Goal: Task Accomplishment & Management: Complete application form

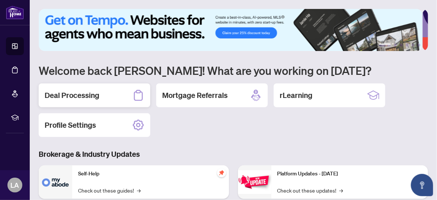
click at [92, 100] on h2 "Deal Processing" at bounding box center [72, 95] width 55 height 10
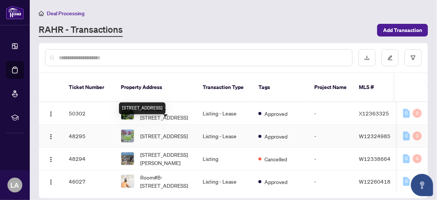
click at [166, 132] on span "[STREET_ADDRESS]" at bounding box center [164, 136] width 48 height 8
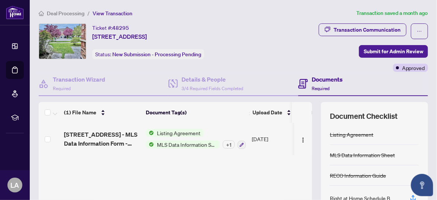
scroll to position [110, 0]
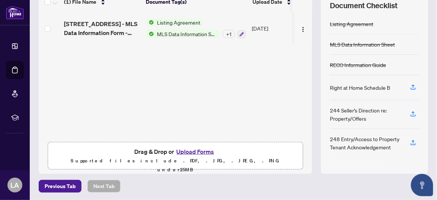
click at [202, 149] on button "Upload Forms" at bounding box center [195, 151] width 42 height 10
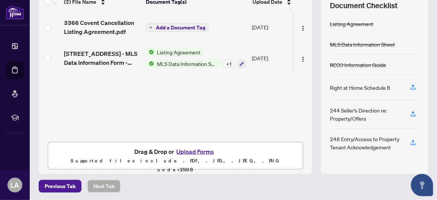
click at [183, 25] on span "Add a Document Tag" at bounding box center [180, 27] width 49 height 5
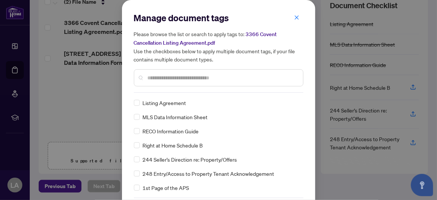
click at [158, 78] on input "text" at bounding box center [222, 78] width 149 height 8
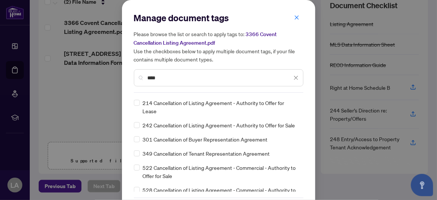
type input "****"
click at [178, 102] on span "214 Cancellation of Listing Agreement - Authority to Offer for Lease" at bounding box center [221, 106] width 156 height 16
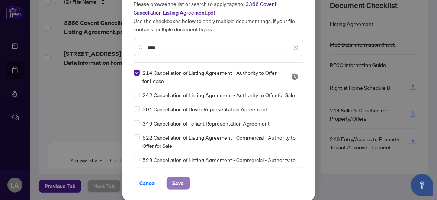
click at [173, 181] on span "Save" at bounding box center [178, 183] width 12 height 12
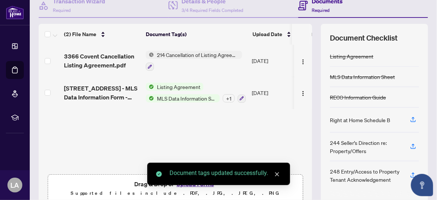
scroll to position [0, 0]
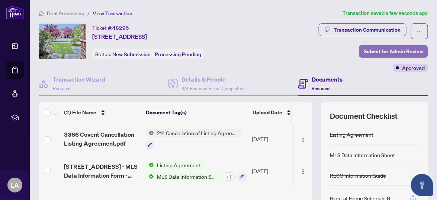
click at [379, 47] on span "Submit for Admin Review" at bounding box center [392, 51] width 59 height 12
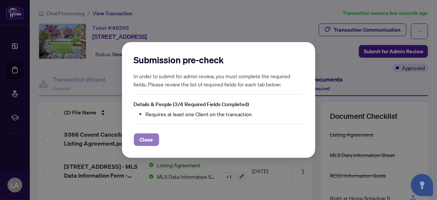
click at [146, 141] on span "Close" at bounding box center [146, 139] width 13 height 12
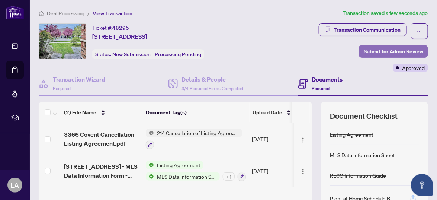
click at [370, 51] on span "Submit for Admin Review" at bounding box center [392, 51] width 59 height 12
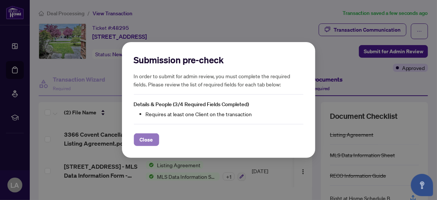
click at [144, 140] on span "Close" at bounding box center [146, 139] width 13 height 12
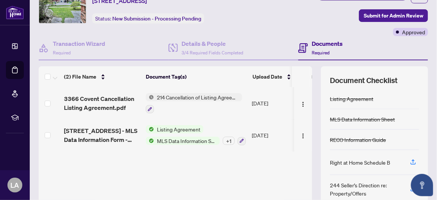
scroll to position [34, 0]
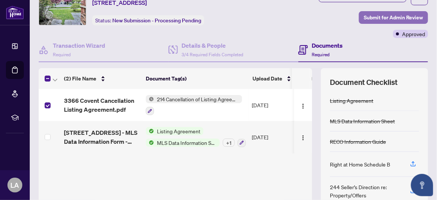
click at [375, 16] on span "Submit for Admin Review" at bounding box center [392, 18] width 59 height 12
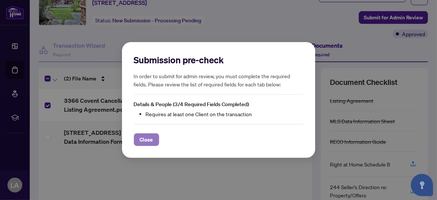
click at [146, 139] on span "Close" at bounding box center [146, 139] width 13 height 12
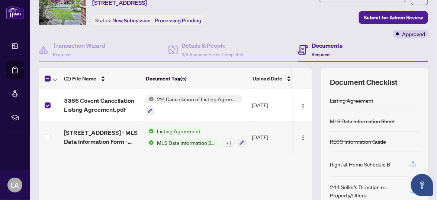
click at [314, 41] on h4 "Documents" at bounding box center [326, 45] width 31 height 9
click at [314, 43] on h4 "Documents" at bounding box center [326, 45] width 31 height 9
click at [318, 45] on h4 "Documents" at bounding box center [326, 45] width 31 height 9
click at [201, 98] on span "214 Cancellation of Listing Agreement - Authority to Offer for Lease" at bounding box center [198, 99] width 88 height 8
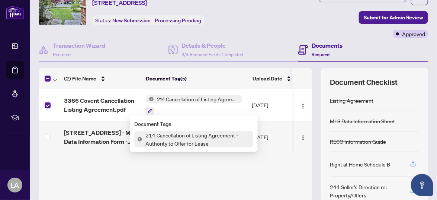
click at [214, 113] on div at bounding box center [194, 110] width 96 height 9
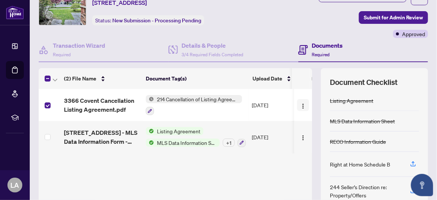
click at [300, 107] on img "button" at bounding box center [303, 106] width 6 height 6
click at [249, 182] on div "3366 Covent Cancellation Listing Agreement.pdf 214 Cancellation of Listing Agre…" at bounding box center [175, 152] width 273 height 126
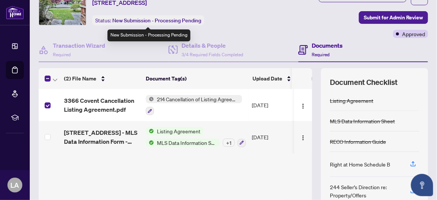
click at [177, 22] on span "New Submission - Processing Pending" at bounding box center [156, 20] width 89 height 7
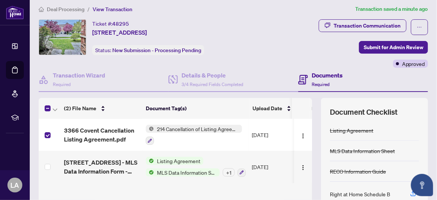
scroll to position [0, 0]
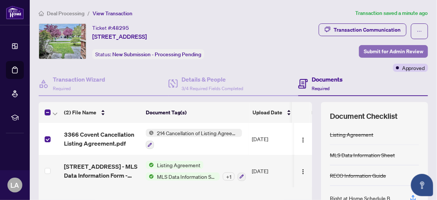
click at [370, 54] on span "Submit for Admin Review" at bounding box center [392, 51] width 59 height 12
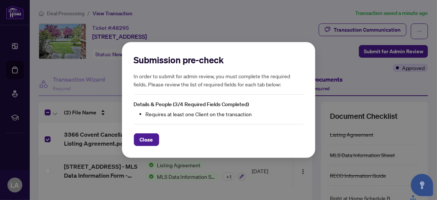
click at [210, 111] on li "Requires at least one Client on the transaction" at bounding box center [225, 114] width 158 height 8
click at [152, 137] on span "Close" at bounding box center [146, 139] width 13 height 12
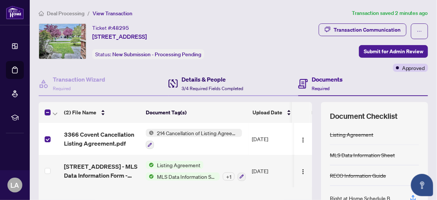
click at [187, 82] on h4 "Details & People" at bounding box center [212, 79] width 62 height 9
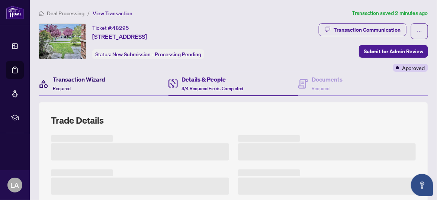
click at [82, 80] on h4 "Transaction Wizard" at bounding box center [79, 79] width 52 height 9
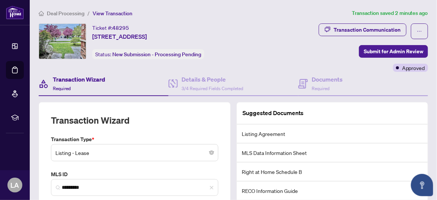
scroll to position [94, 0]
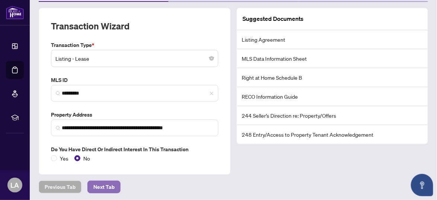
click at [111, 183] on span "Next Tab" at bounding box center [103, 187] width 21 height 12
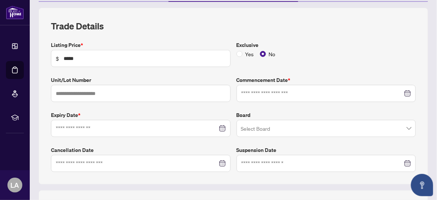
type input "**********"
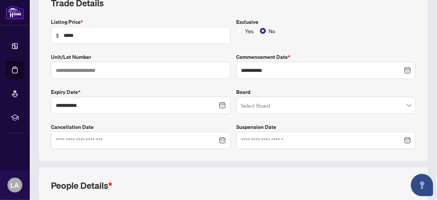
scroll to position [145, 0]
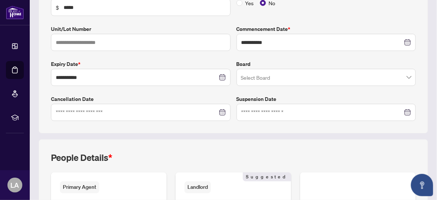
click at [220, 110] on div at bounding box center [141, 112] width 170 height 8
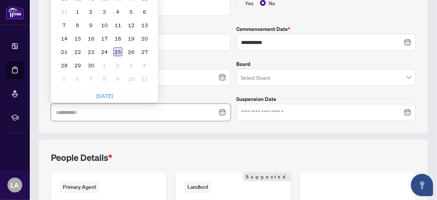
type input "**********"
click at [116, 52] on div "25" at bounding box center [117, 51] width 9 height 9
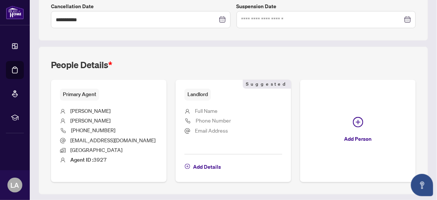
scroll to position [256, 0]
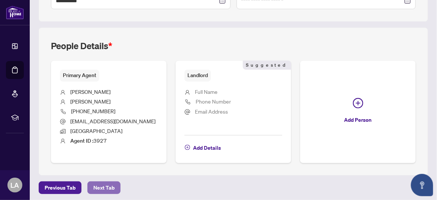
click at [110, 185] on span "Next Tab" at bounding box center [103, 187] width 21 height 12
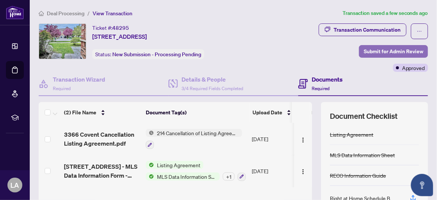
click at [376, 51] on span "Submit for Admin Review" at bounding box center [392, 51] width 59 height 12
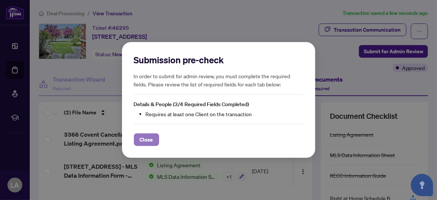
click at [144, 136] on span "Close" at bounding box center [146, 139] width 13 height 12
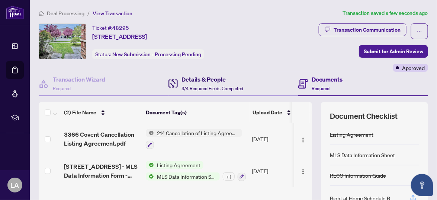
click at [215, 82] on h4 "Details & People" at bounding box center [212, 79] width 62 height 9
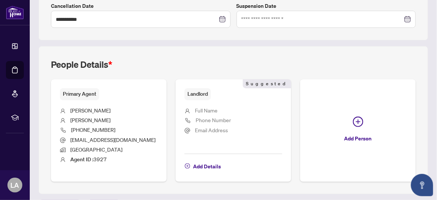
scroll to position [239, 0]
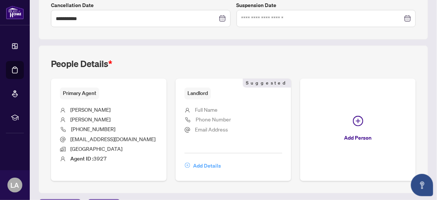
click at [205, 163] on span "Add Details" at bounding box center [207, 165] width 28 height 12
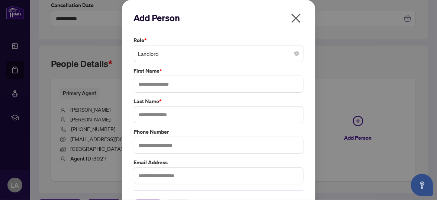
click at [180, 55] on span "Landlord" at bounding box center [218, 53] width 161 height 14
click at [181, 60] on span "Landlord" at bounding box center [218, 53] width 161 height 14
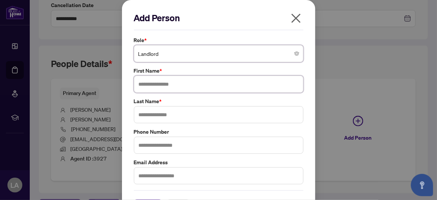
click at [181, 82] on input "text" at bounding box center [218, 83] width 169 height 17
type input "**********"
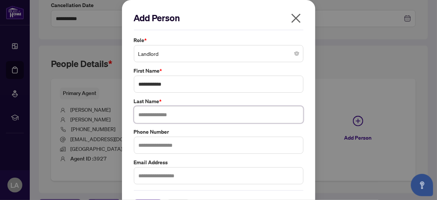
click at [166, 116] on input "text" at bounding box center [218, 114] width 169 height 17
type input "*******"
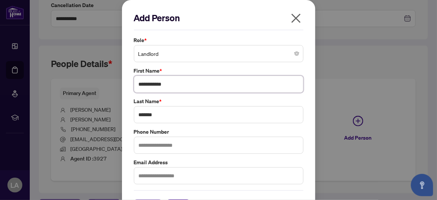
click at [179, 85] on input "**********" at bounding box center [218, 83] width 169 height 17
type input "****"
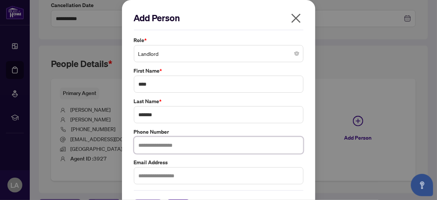
click at [176, 143] on input "text" at bounding box center [218, 144] width 169 height 17
click at [175, 143] on input "text" at bounding box center [218, 144] width 169 height 17
type input "**********"
click at [170, 172] on input "text" at bounding box center [218, 175] width 169 height 17
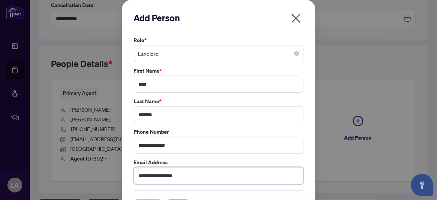
type input "**********"
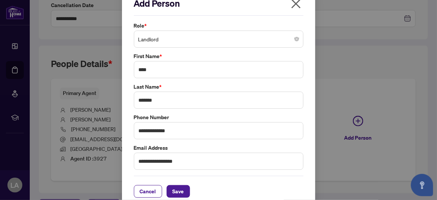
scroll to position [22, 0]
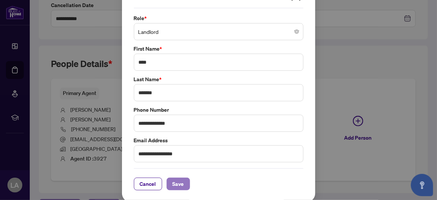
click at [175, 180] on span "Save" at bounding box center [178, 184] width 12 height 12
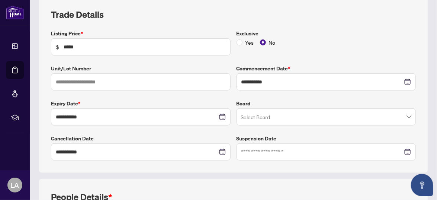
scroll to position [0, 0]
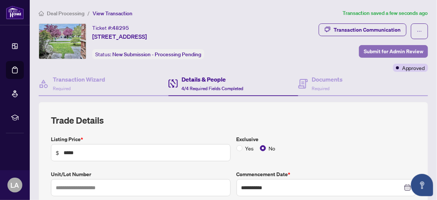
click at [376, 53] on span "Submit for Admin Review" at bounding box center [392, 51] width 59 height 12
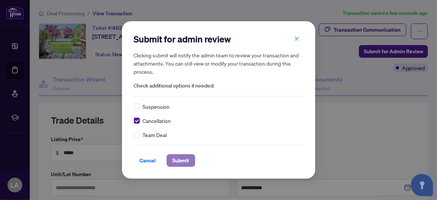
click at [185, 161] on span "Submit" at bounding box center [180, 160] width 17 height 12
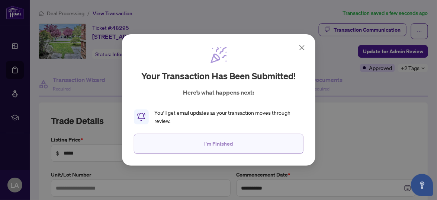
click at [214, 146] on span "I'm Finished" at bounding box center [218, 143] width 29 height 12
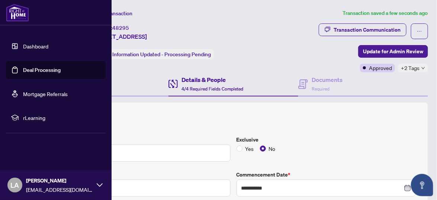
click at [33, 48] on link "Dashboard" at bounding box center [35, 46] width 25 height 7
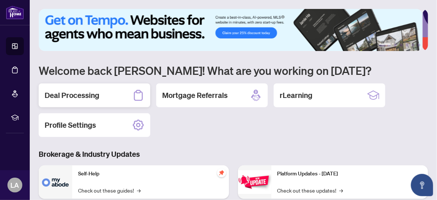
click at [72, 97] on h2 "Deal Processing" at bounding box center [72, 95] width 55 height 10
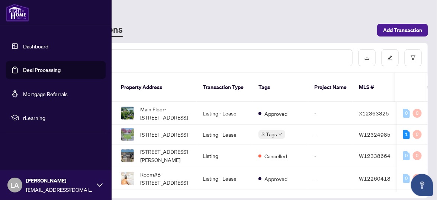
click at [27, 45] on link "Dashboard" at bounding box center [35, 46] width 25 height 7
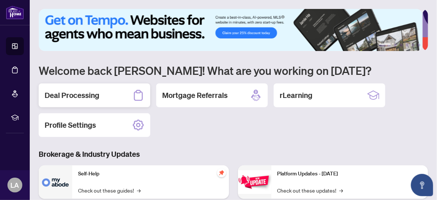
click at [116, 99] on div "Deal Processing" at bounding box center [94, 95] width 111 height 24
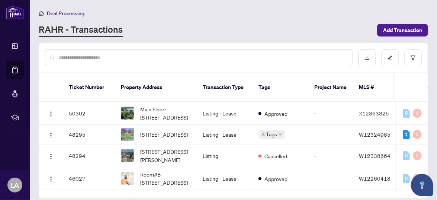
click at [220, 57] on input "text" at bounding box center [202, 58] width 287 height 8
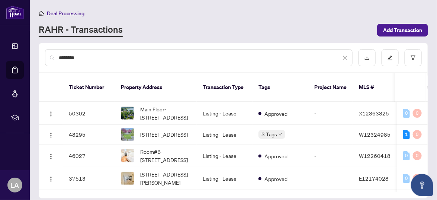
scroll to position [69, 0]
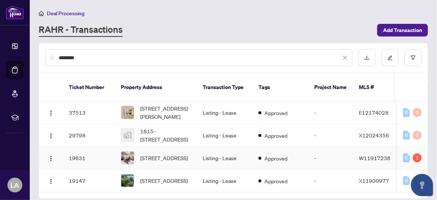
type input "********"
click at [203, 148] on td "Listing - Lease" at bounding box center [225, 157] width 56 height 23
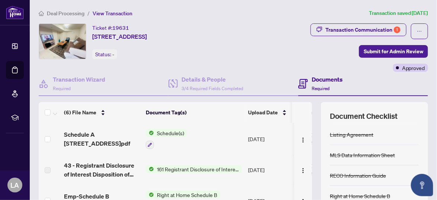
click at [113, 58] on span "-" at bounding box center [113, 54] width 2 height 7
click at [110, 56] on div "Status: -" at bounding box center [104, 54] width 25 height 10
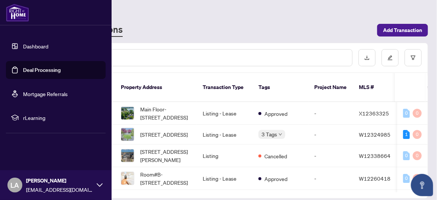
click at [30, 49] on link "Dashboard" at bounding box center [35, 46] width 25 height 7
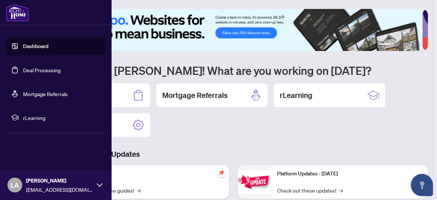
click at [35, 43] on link "Dashboard" at bounding box center [35, 46] width 25 height 7
click at [40, 47] on link "Dashboard" at bounding box center [35, 46] width 25 height 7
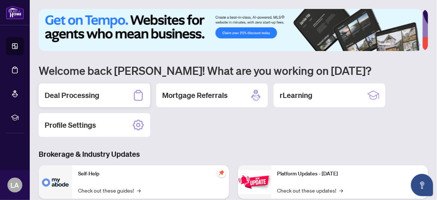
click at [81, 94] on h2 "Deal Processing" at bounding box center [72, 95] width 55 height 10
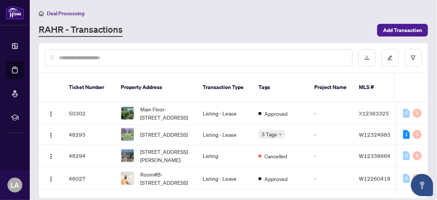
click at [106, 56] on input "text" at bounding box center [202, 58] width 287 height 8
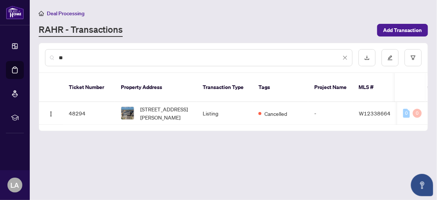
type input "*"
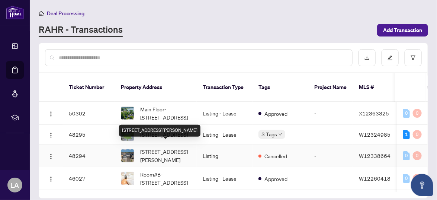
click at [163, 150] on span "[STREET_ADDRESS][PERSON_NAME]" at bounding box center [165, 155] width 51 height 16
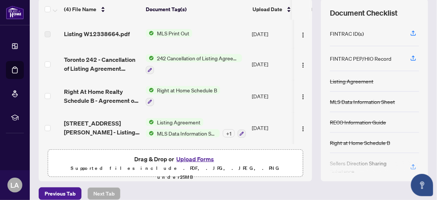
scroll to position [110, 0]
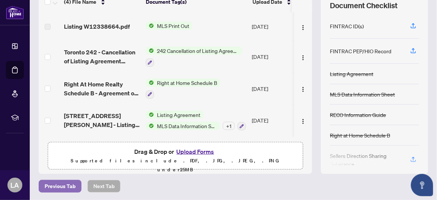
click at [64, 186] on span "Previous Tab" at bounding box center [60, 186] width 31 height 12
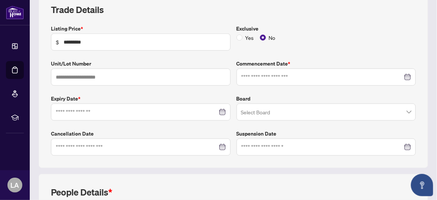
type input "**********"
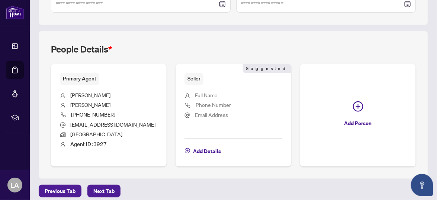
scroll to position [256, 0]
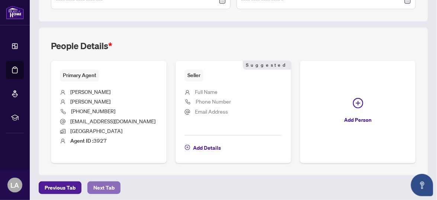
click at [101, 186] on span "Next Tab" at bounding box center [103, 187] width 21 height 12
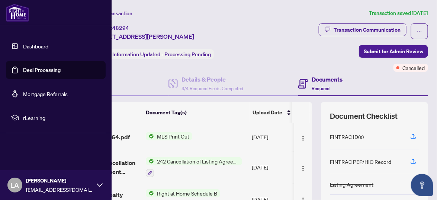
click at [38, 43] on link "Dashboard" at bounding box center [35, 46] width 25 height 7
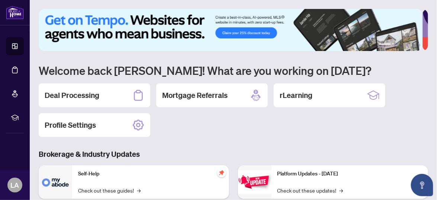
click at [205, 139] on div "1 2 3 4 5 6 Welcome back [PERSON_NAME]! What are you working on [DATE]? Deal Pr…" at bounding box center [233, 168] width 389 height 319
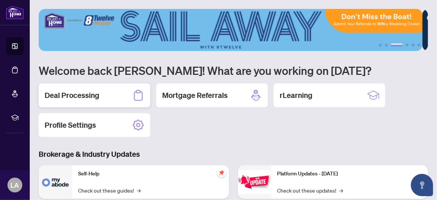
click at [103, 97] on div "Deal Processing" at bounding box center [94, 95] width 111 height 24
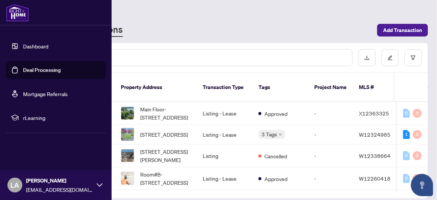
click at [23, 47] on link "Dashboard" at bounding box center [35, 46] width 25 height 7
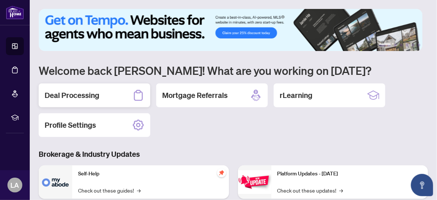
click at [100, 97] on div "Deal Processing" at bounding box center [94, 95] width 111 height 24
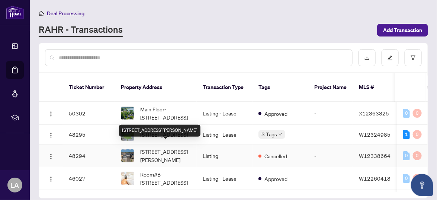
click at [153, 147] on span "[STREET_ADDRESS][PERSON_NAME]" at bounding box center [165, 155] width 51 height 16
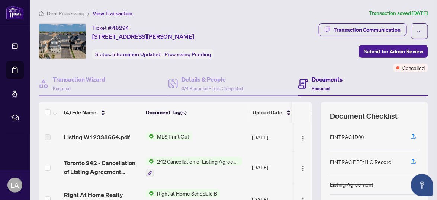
drag, startPoint x: 92, startPoint y: 37, endPoint x: 252, endPoint y: 38, distance: 160.2
click at [252, 38] on div "Ticket #: 48294 [STREET_ADDRESS][PERSON_NAME] Status: Information Updated - Pro…" at bounding box center [152, 41] width 226 height 36
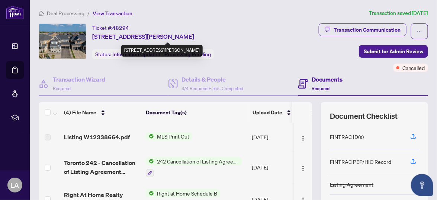
copy span "[STREET_ADDRESS][PERSON_NAME]"
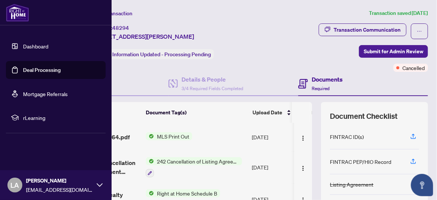
click at [26, 46] on link "Dashboard" at bounding box center [35, 46] width 25 height 7
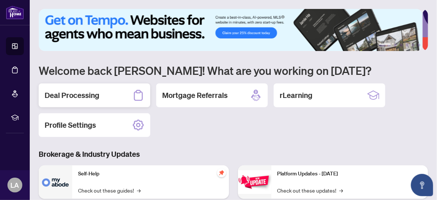
click at [105, 100] on div "Deal Processing" at bounding box center [94, 95] width 111 height 24
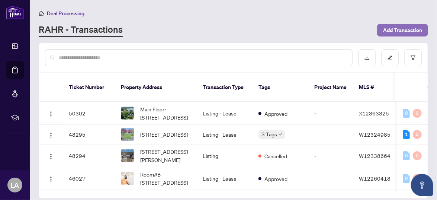
click at [391, 26] on span "Add Transaction" at bounding box center [402, 30] width 39 height 12
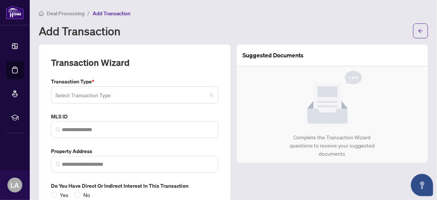
click at [120, 96] on input "search" at bounding box center [131, 96] width 152 height 16
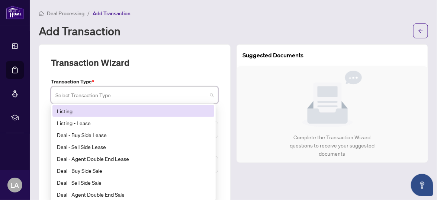
click at [123, 111] on div "Listing" at bounding box center [133, 111] width 153 height 8
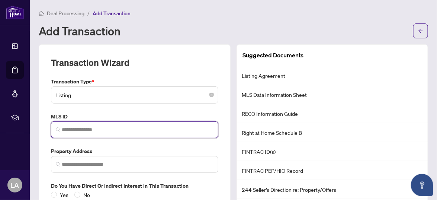
click at [110, 127] on input "search" at bounding box center [138, 130] width 152 height 8
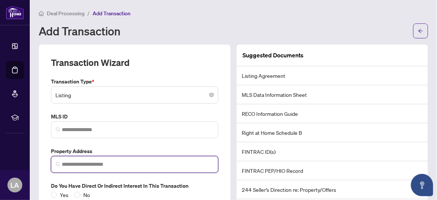
click at [89, 160] on input "search" at bounding box center [138, 164] width 152 height 8
paste input "**********"
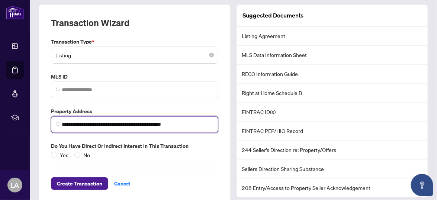
scroll to position [49, 0]
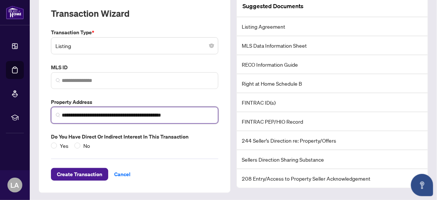
type input "**********"
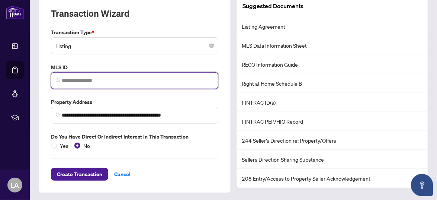
click at [101, 81] on input "search" at bounding box center [138, 81] width 152 height 8
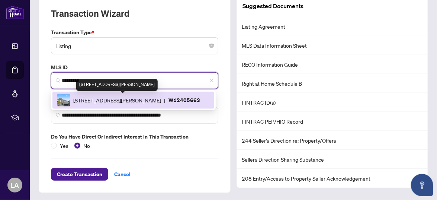
click at [122, 99] on span "[STREET_ADDRESS][PERSON_NAME]" at bounding box center [117, 100] width 88 height 8
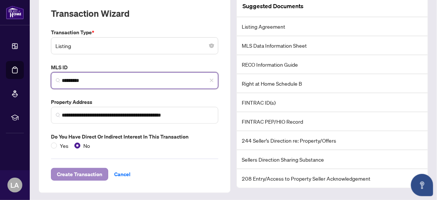
type input "*********"
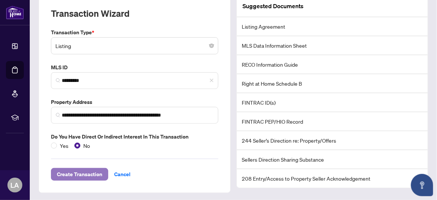
click at [88, 172] on span "Create Transaction" at bounding box center [79, 174] width 45 height 12
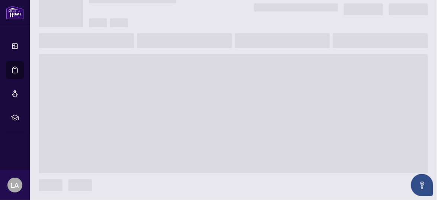
scroll to position [40, 0]
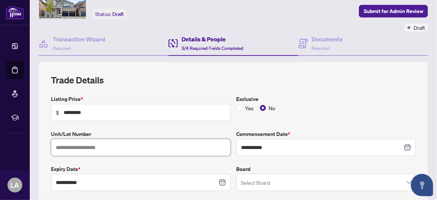
click at [107, 145] on input "text" at bounding box center [140, 147] width 179 height 17
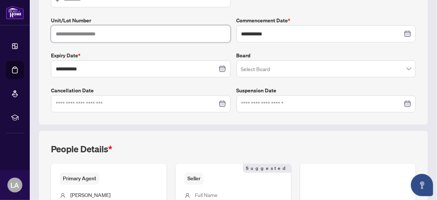
scroll to position [157, 0]
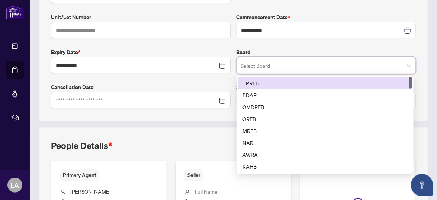
click at [325, 66] on input "search" at bounding box center [323, 66] width 164 height 16
click at [305, 82] on div "TRREB" at bounding box center [324, 83] width 165 height 8
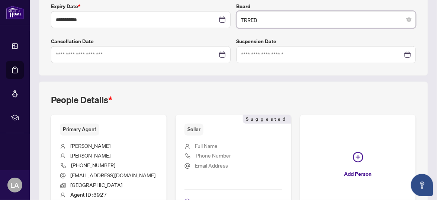
scroll to position [256, 0]
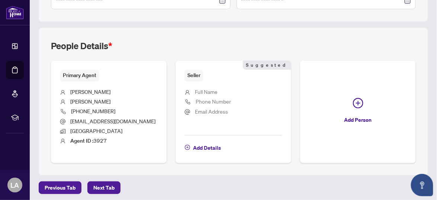
click at [202, 90] on span "Full Name" at bounding box center [206, 91] width 23 height 7
click at [207, 146] on span "Add Details" at bounding box center [207, 148] width 28 height 12
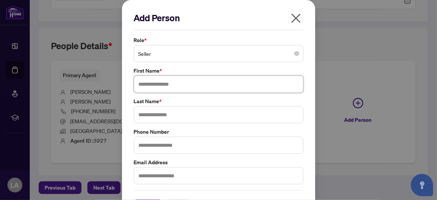
click at [160, 82] on input "text" at bounding box center [218, 83] width 169 height 17
type input "******"
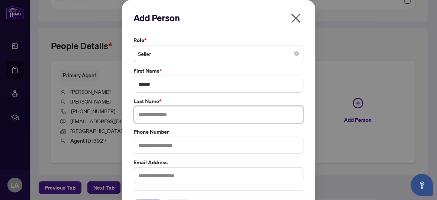
click at [151, 112] on input "text" at bounding box center [218, 114] width 169 height 17
type input "*****"
click at [302, 133] on div "Phone Number" at bounding box center [219, 140] width 174 height 26
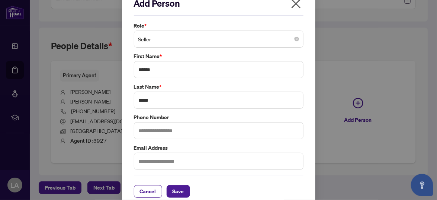
scroll to position [22, 0]
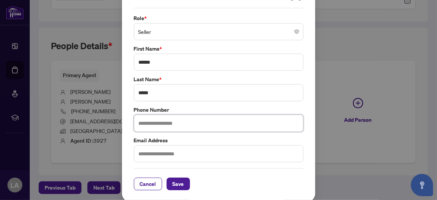
click at [153, 125] on input "text" at bounding box center [218, 122] width 169 height 17
type input "**********"
click at [158, 152] on input "text" at bounding box center [218, 153] width 169 height 17
paste input "**********"
type input "**********"
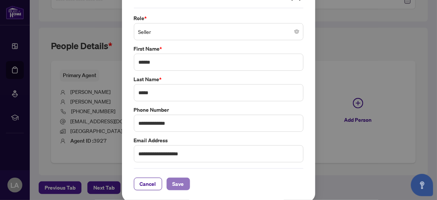
click at [172, 183] on span "Save" at bounding box center [178, 184] width 12 height 12
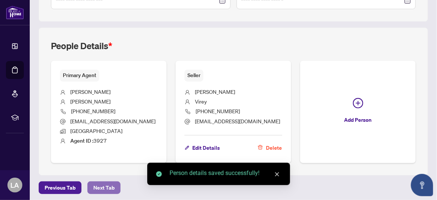
click at [97, 184] on span "Next Tab" at bounding box center [103, 187] width 21 height 12
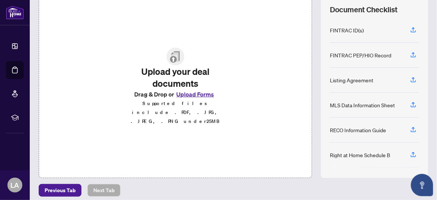
scroll to position [110, 0]
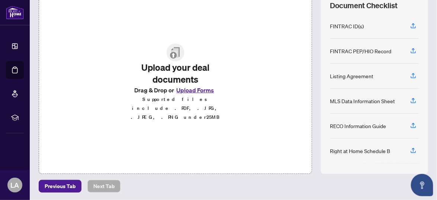
click at [200, 93] on button "Upload Forms" at bounding box center [195, 90] width 42 height 10
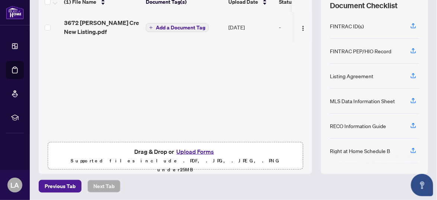
click at [185, 150] on button "Upload Forms" at bounding box center [195, 151] width 42 height 10
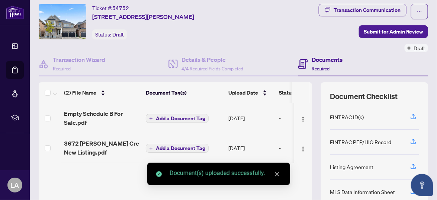
scroll to position [7, 0]
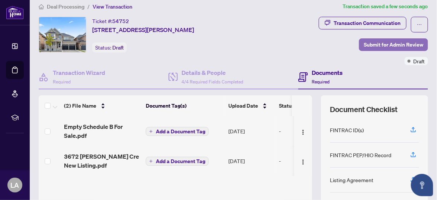
click at [378, 45] on span "Submit for Admin Review" at bounding box center [392, 45] width 59 height 12
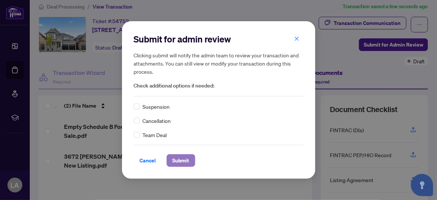
click at [185, 160] on span "Submit" at bounding box center [180, 160] width 17 height 12
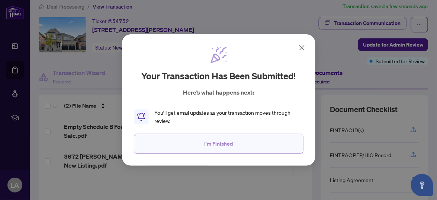
click at [206, 143] on span "I'm Finished" at bounding box center [218, 143] width 29 height 12
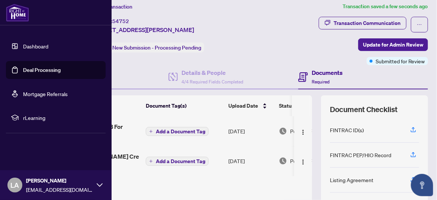
click at [29, 46] on link "Dashboard" at bounding box center [35, 46] width 25 height 7
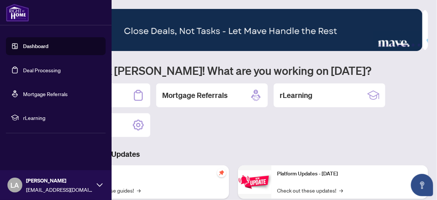
click at [37, 43] on link "Dashboard" at bounding box center [35, 46] width 25 height 7
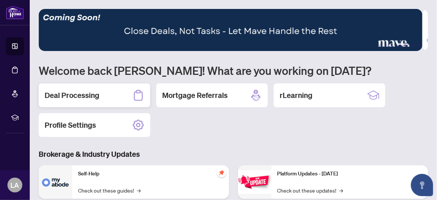
click at [62, 96] on h2 "Deal Processing" at bounding box center [72, 95] width 55 height 10
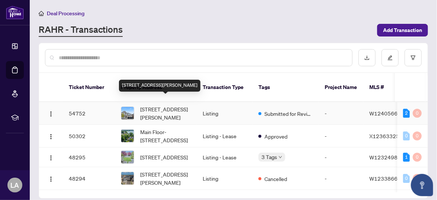
click at [168, 105] on span "[STREET_ADDRESS][PERSON_NAME]" at bounding box center [165, 113] width 51 height 16
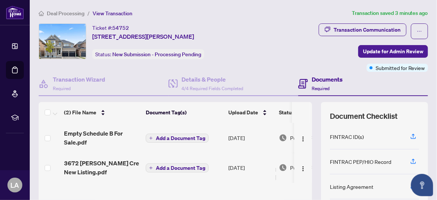
scroll to position [110, 0]
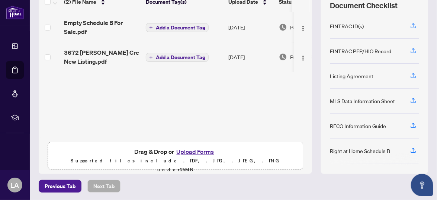
click at [191, 151] on button "Upload Forms" at bounding box center [195, 151] width 42 height 10
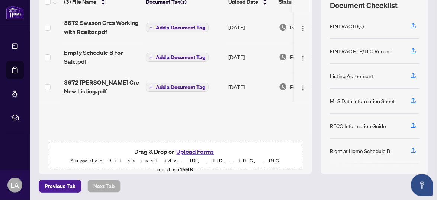
click at [180, 25] on span "Add a Document Tag" at bounding box center [180, 27] width 49 height 5
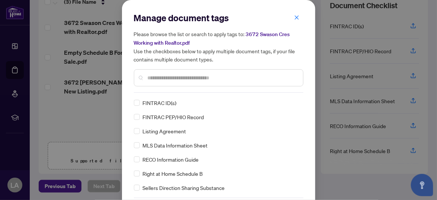
click at [172, 76] on input "text" at bounding box center [222, 78] width 149 height 8
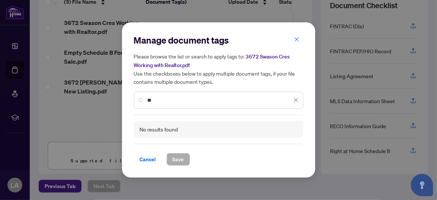
type input "*"
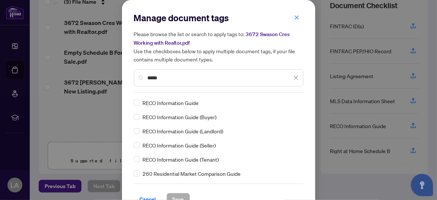
type input "*****"
click at [174, 194] on span "Save" at bounding box center [178, 199] width 12 height 12
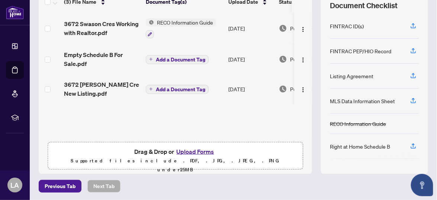
click at [172, 57] on span "Add a Document Tag" at bounding box center [180, 59] width 49 height 5
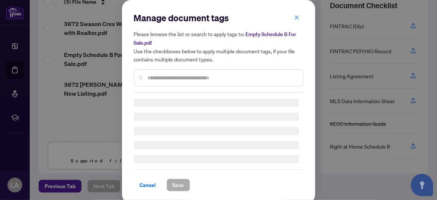
click at [169, 80] on input "text" at bounding box center [222, 78] width 149 height 8
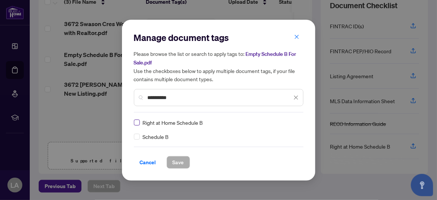
type input "**********"
click at [174, 161] on span "Save" at bounding box center [178, 162] width 12 height 12
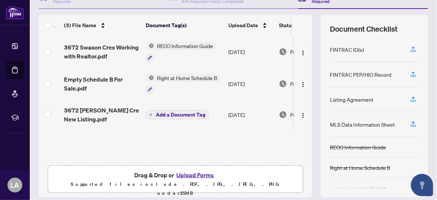
scroll to position [90, 0]
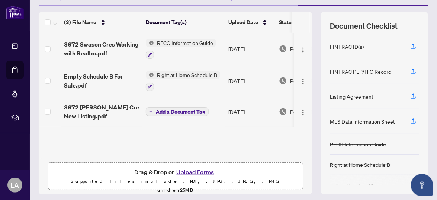
click at [192, 109] on span "Add a Document Tag" at bounding box center [180, 111] width 49 height 5
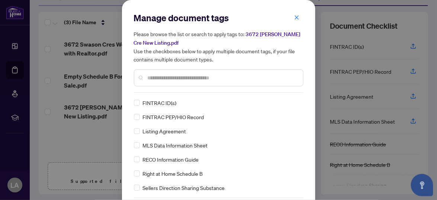
click at [152, 77] on input "text" at bounding box center [222, 78] width 149 height 8
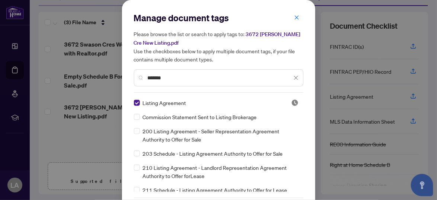
click at [175, 78] on input "*******" at bounding box center [220, 78] width 144 height 8
type input "*******"
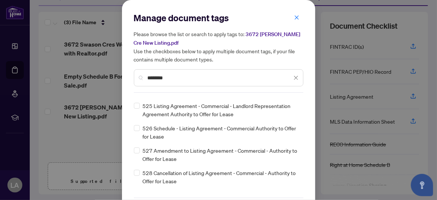
scroll to position [547, 0]
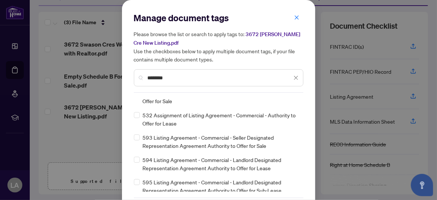
click at [163, 76] on input "*******" at bounding box center [220, 78] width 144 height 8
click at [294, 18] on icon "close" at bounding box center [296, 17] width 5 height 5
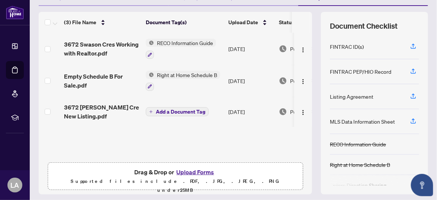
click at [148, 43] on img at bounding box center [150, 43] width 8 height 8
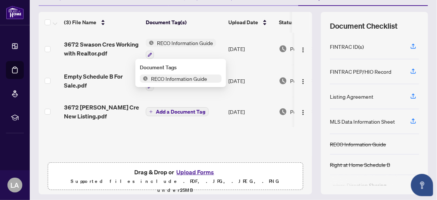
click at [146, 39] on button "RECO Information Guide" at bounding box center [181, 49] width 70 height 20
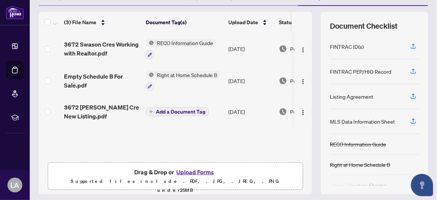
click at [146, 39] on button "RECO Information Guide" at bounding box center [181, 49] width 70 height 20
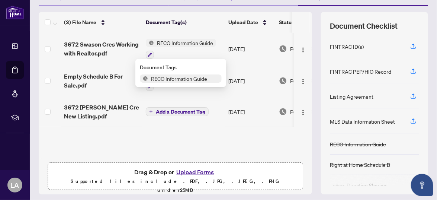
click at [218, 124] on td "Add a Document Tag" at bounding box center [184, 112] width 82 height 30
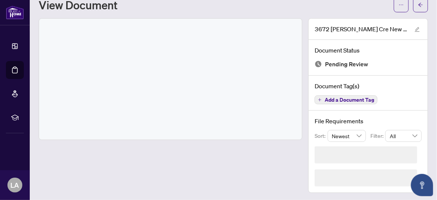
scroll to position [3, 0]
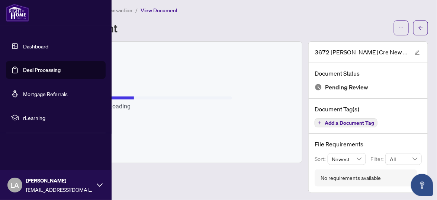
click at [28, 48] on link "Dashboard" at bounding box center [35, 46] width 25 height 7
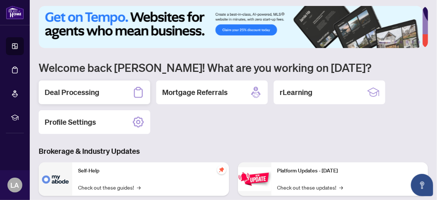
click at [108, 91] on div "Deal Processing" at bounding box center [94, 92] width 111 height 24
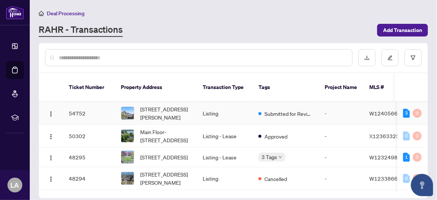
click at [226, 105] on td "Listing" at bounding box center [225, 113] width 56 height 23
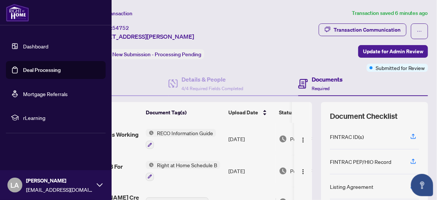
click at [29, 45] on link "Dashboard" at bounding box center [35, 46] width 25 height 7
